Goal: Navigation & Orientation: Understand site structure

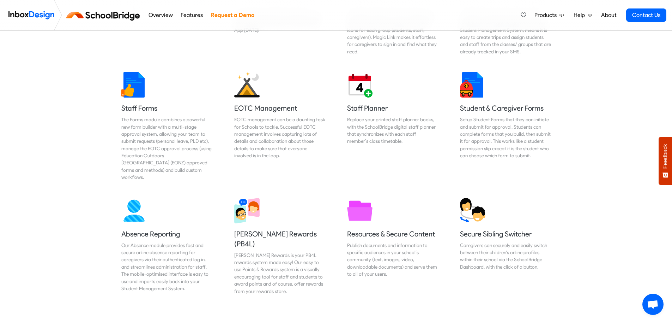
scroll to position [318, 0]
click at [142, 101] on link "Staff Forms The Forms module combines a powerful new form builder with a multi-…" at bounding box center [167, 126] width 102 height 120
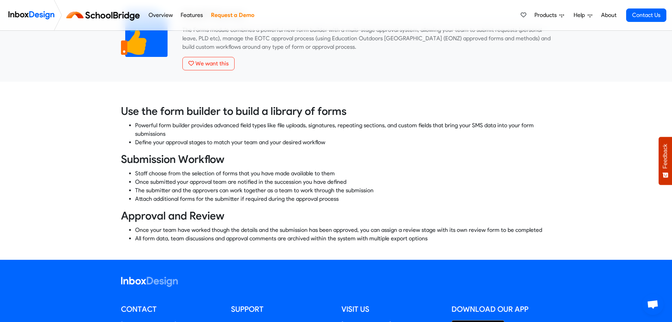
scroll to position [282, 0]
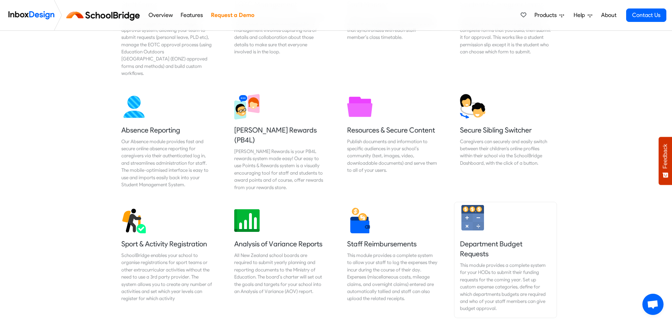
scroll to position [478, 0]
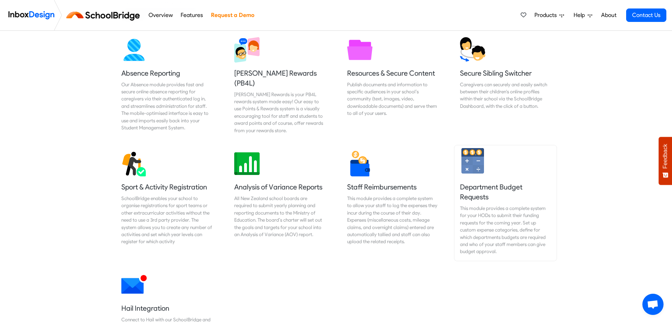
click at [477, 149] on img at bounding box center [472, 160] width 25 height 25
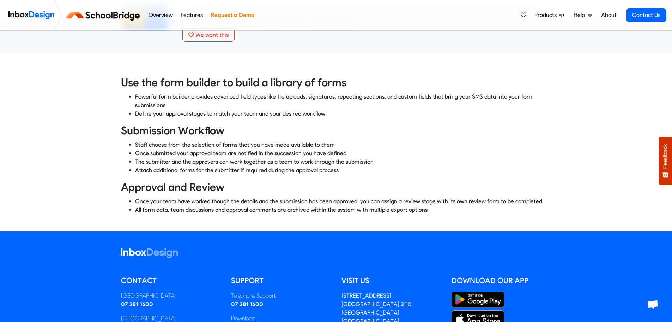
scroll to position [335, 0]
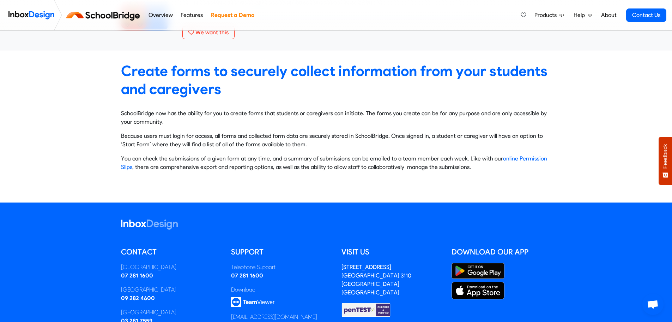
scroll to position [71, 0]
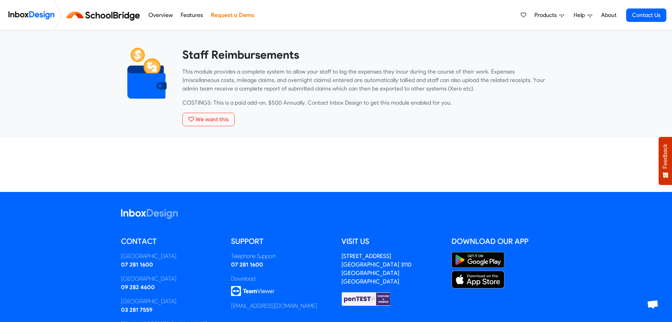
click at [133, 155] on div "Staff Reimbursements This module provides a complete system to allow your staff…" at bounding box center [336, 111] width 672 height 161
click at [118, 14] on img at bounding box center [104, 15] width 79 height 17
